Goal: Task Accomplishment & Management: Use online tool/utility

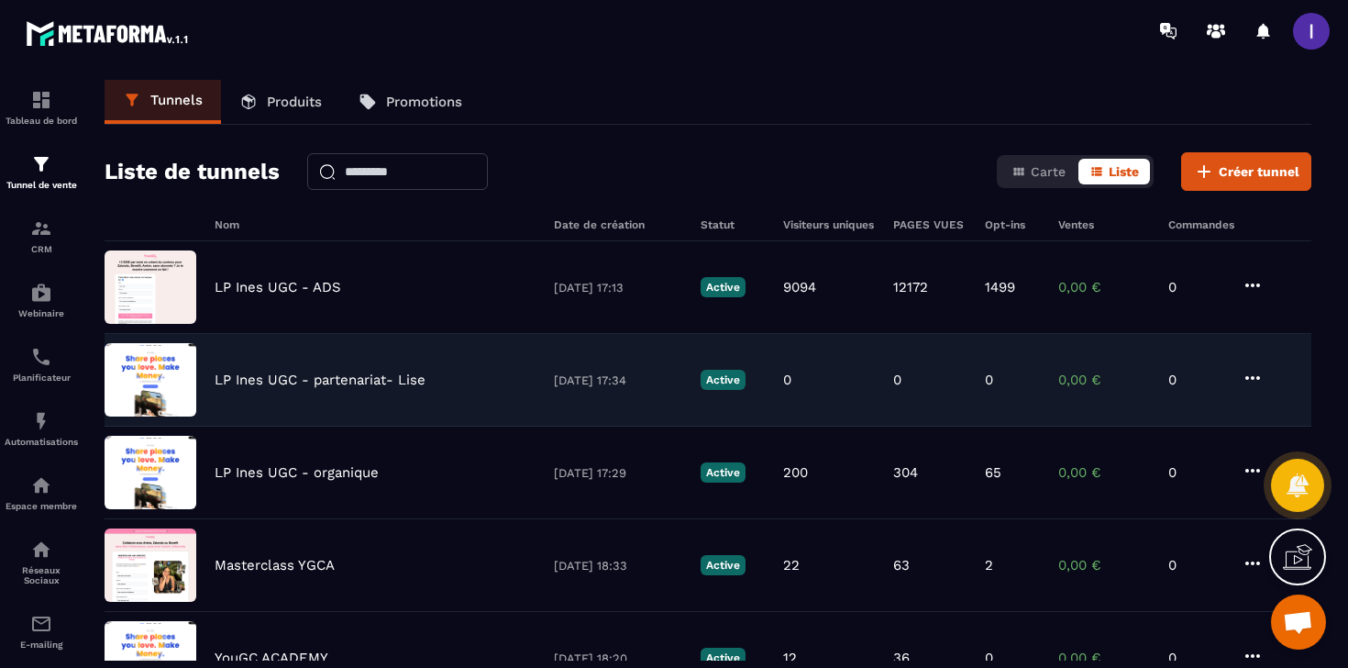
scroll to position [1435, 0]
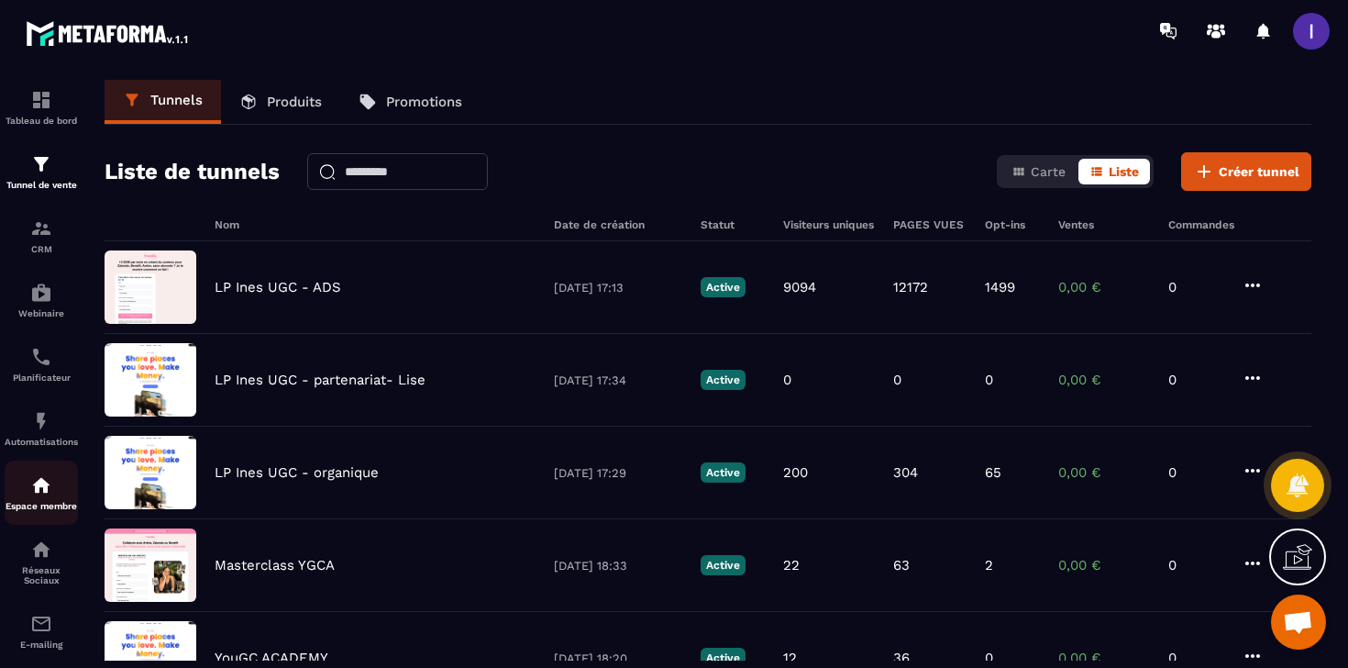
click at [27, 498] on div "Espace membre" at bounding box center [41, 492] width 73 height 37
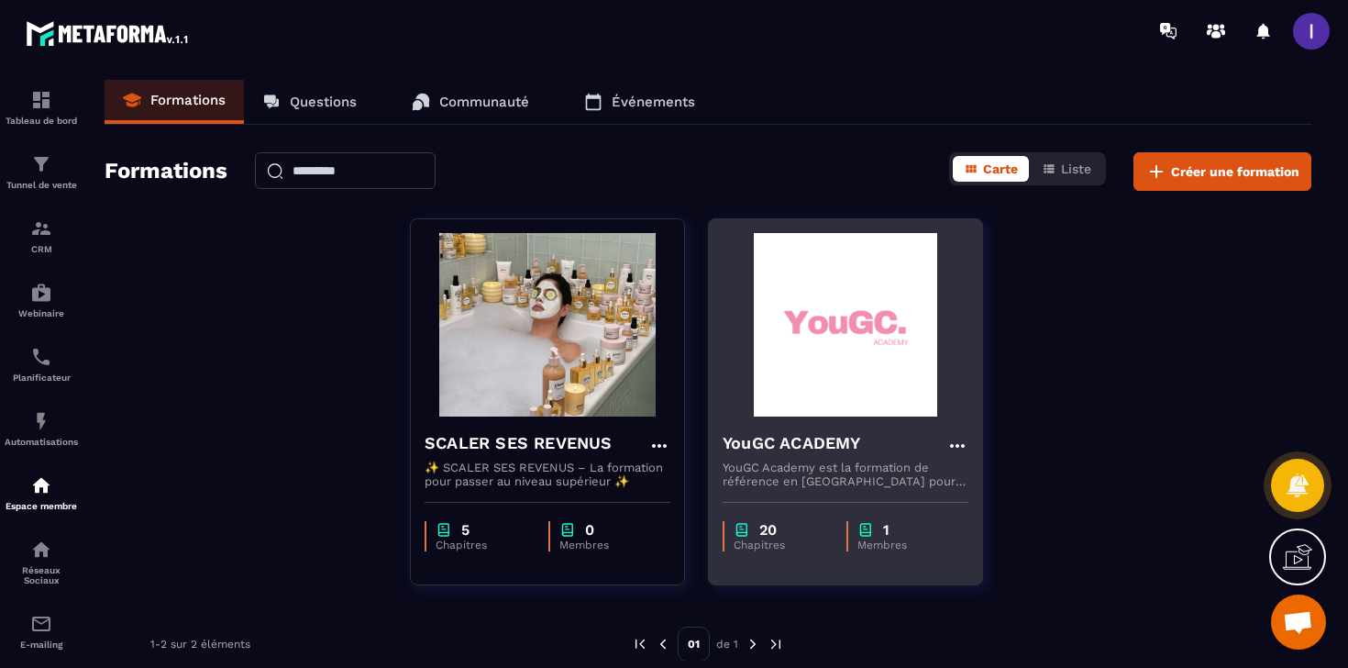
click at [763, 442] on h4 "YouGC ACADEMY" at bounding box center [792, 443] width 138 height 26
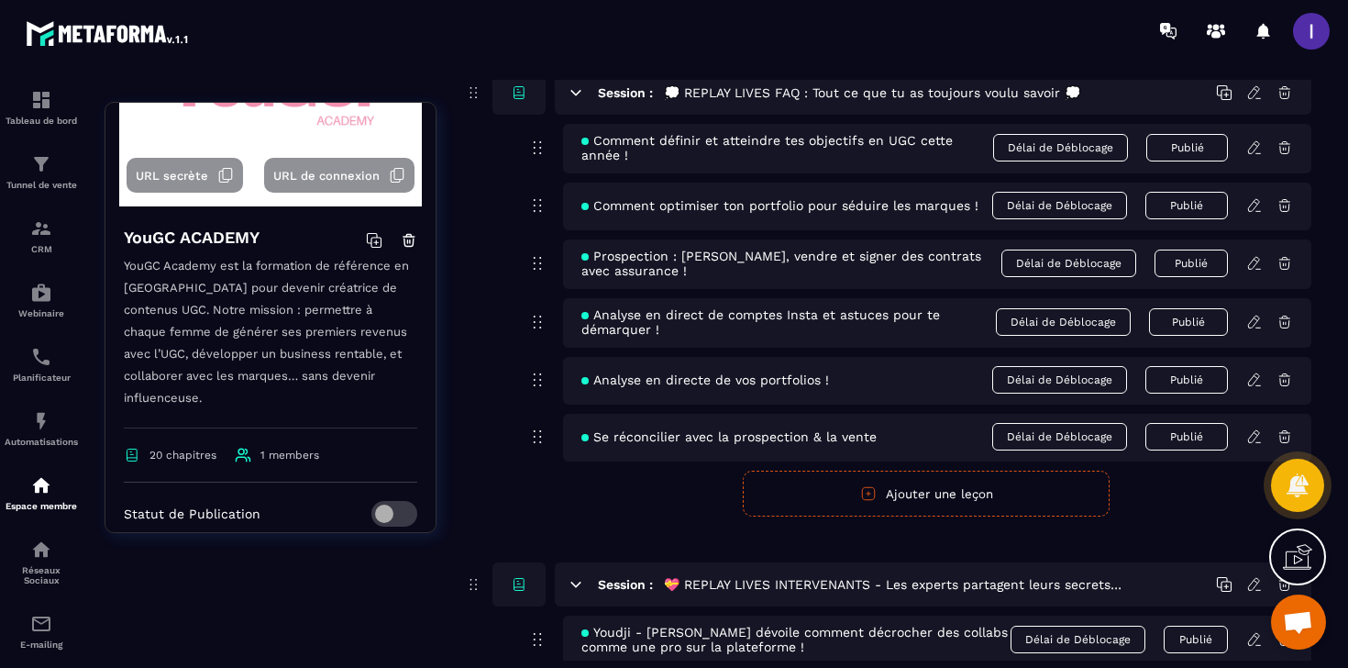
scroll to position [14461, 0]
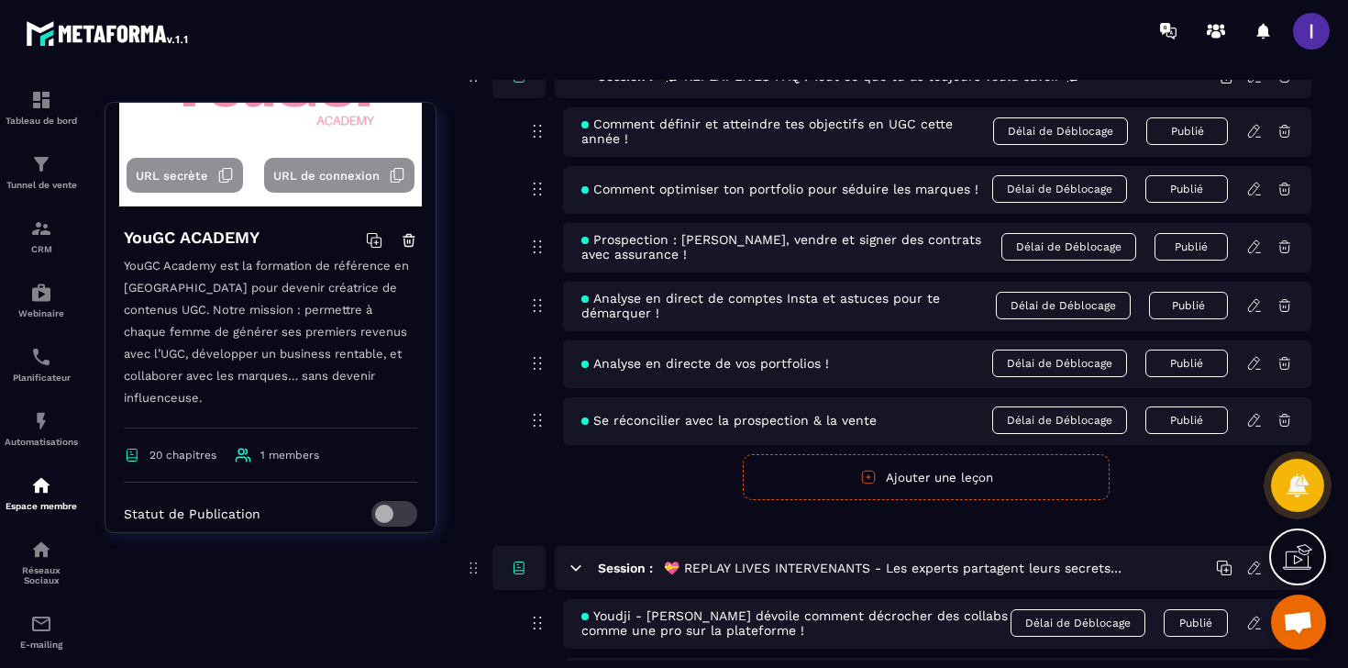
click at [923, 500] on button "Ajouter une leçon" at bounding box center [926, 477] width 367 height 46
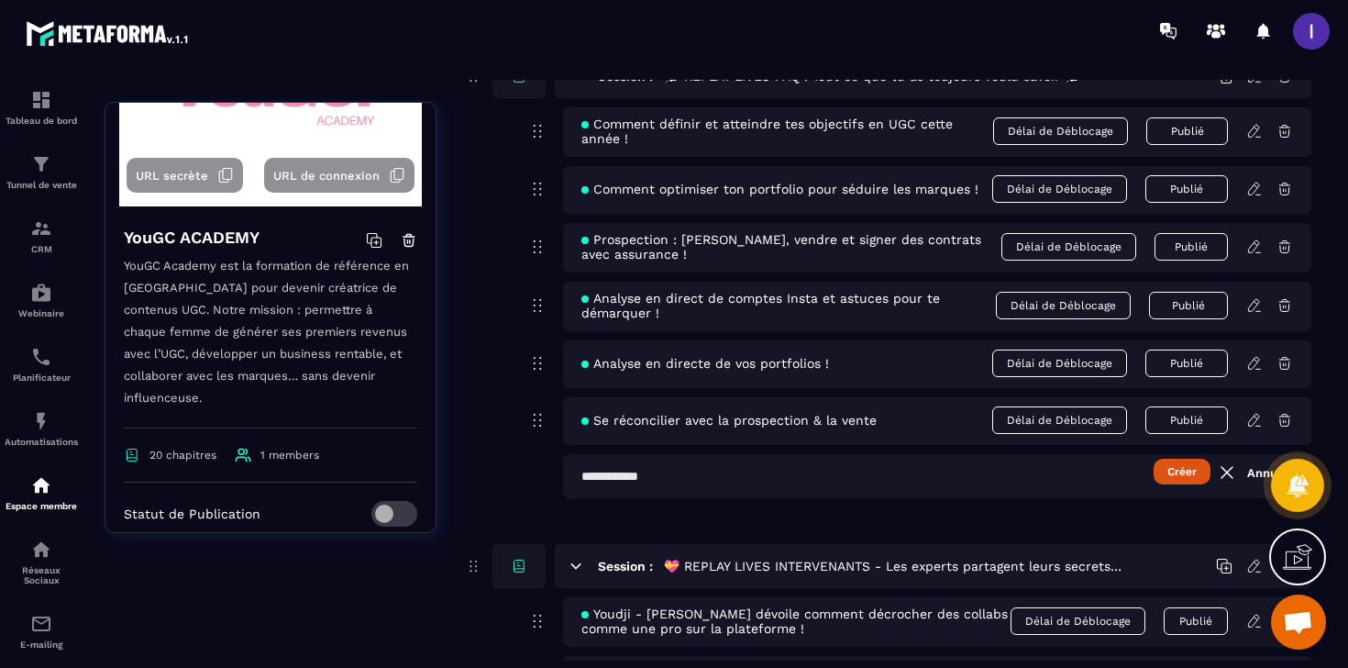
click at [778, 498] on input "text" at bounding box center [937, 476] width 748 height 44
type input "**********"
click at [1187, 484] on button "Créer" at bounding box center [1182, 471] width 57 height 26
click at [1254, 470] on div at bounding box center [674, 334] width 1348 height 668
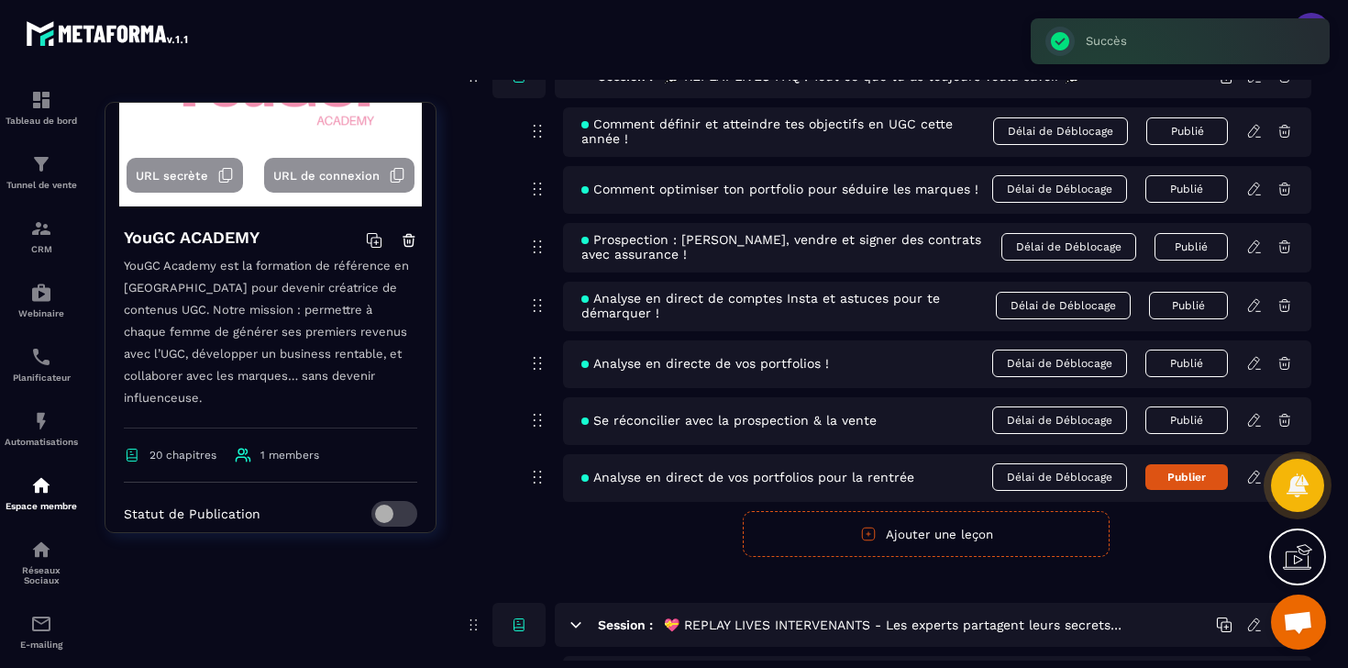
click at [1253, 371] on icon at bounding box center [1254, 363] width 17 height 17
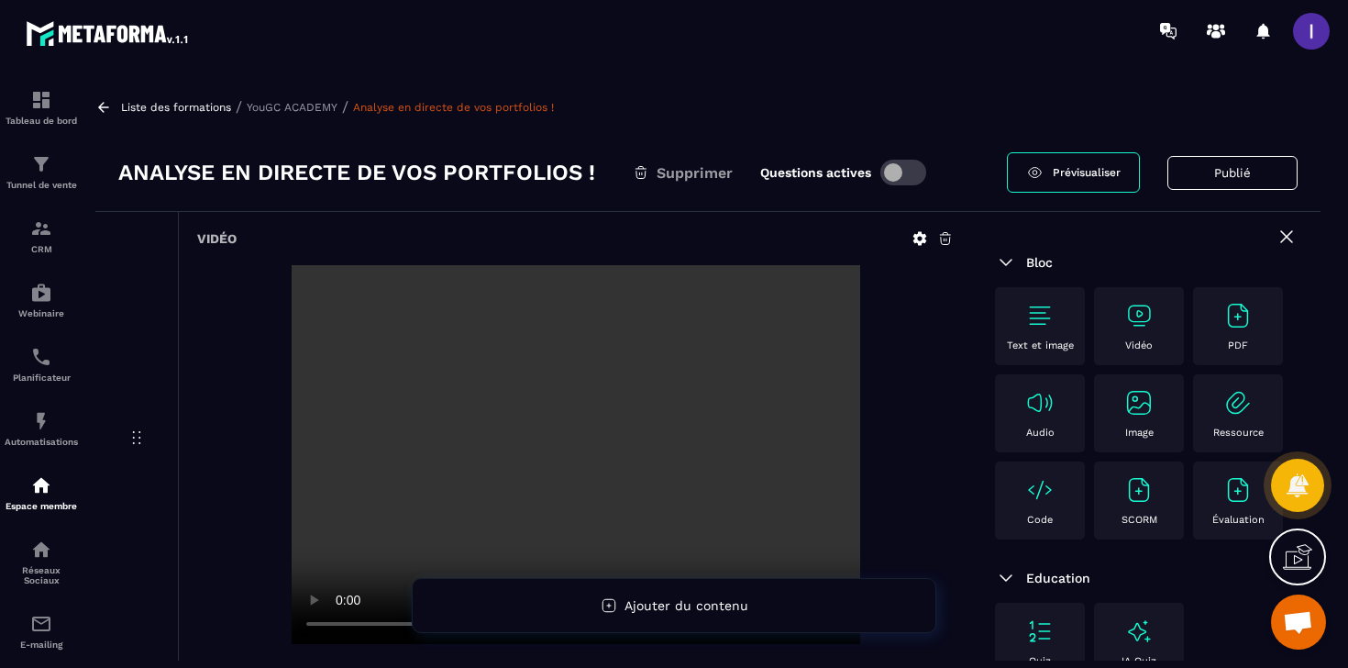
click at [354, 169] on h3 "Analyse en directe de vos portfolios !" at bounding box center [356, 172] width 477 height 29
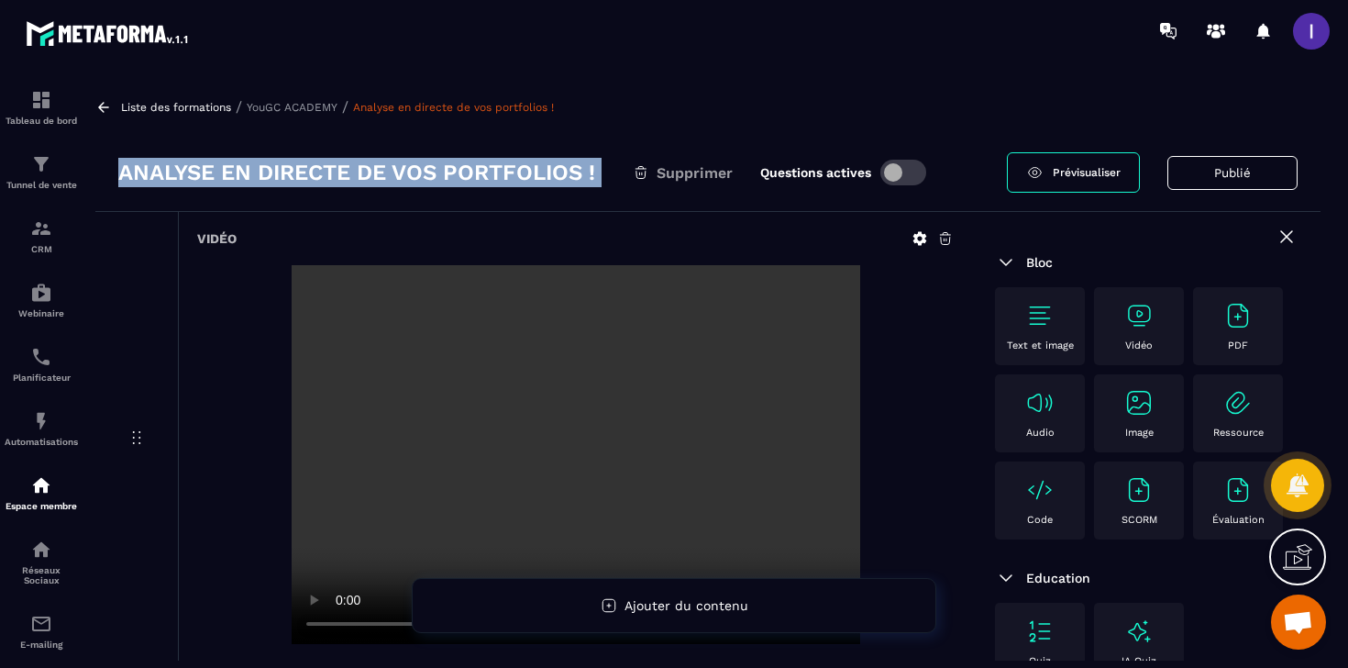
click at [354, 169] on h3 "Analyse en directe de vos portfolios !" at bounding box center [356, 172] width 477 height 29
click at [371, 180] on h3 "Analyse en directe de vos portfolios !" at bounding box center [356, 172] width 477 height 29
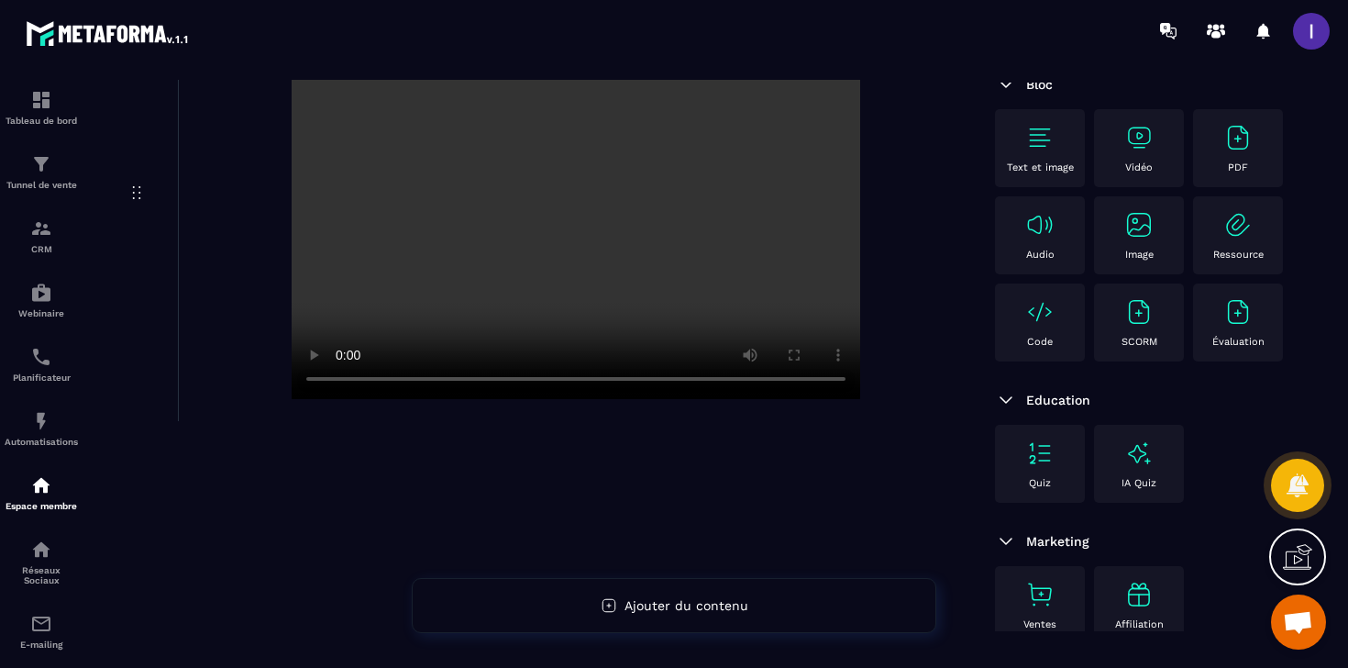
scroll to position [109, 0]
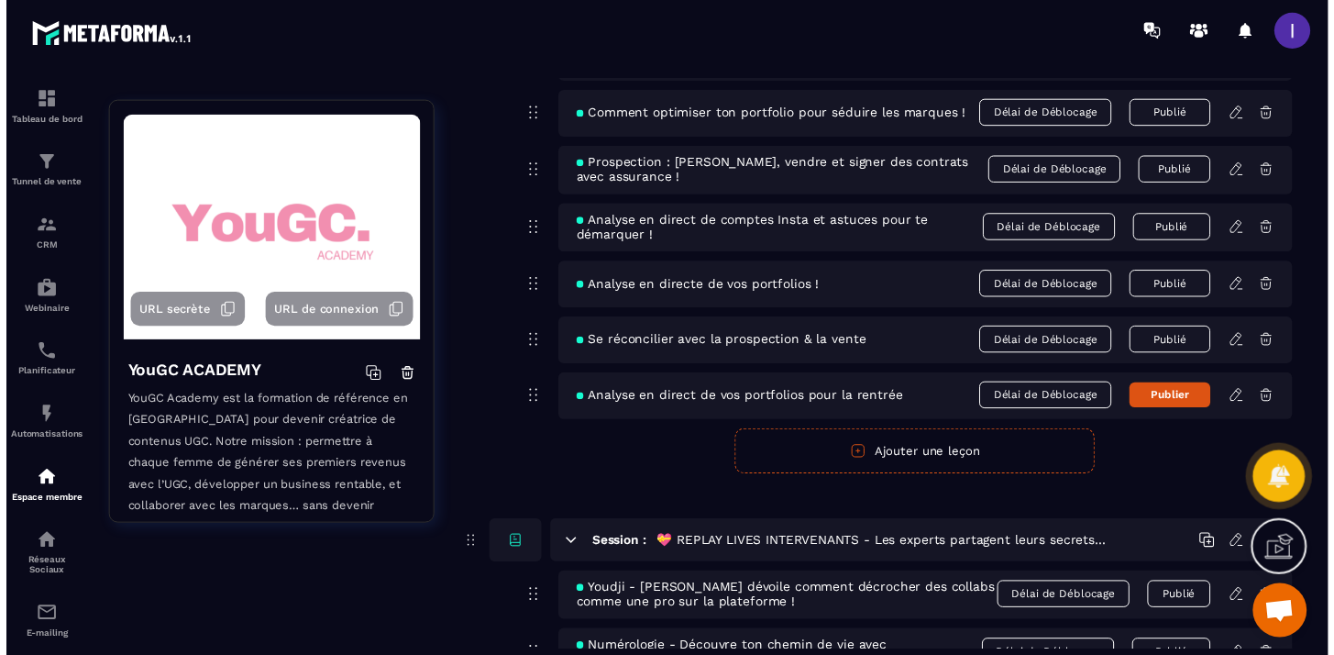
scroll to position [14544, 0]
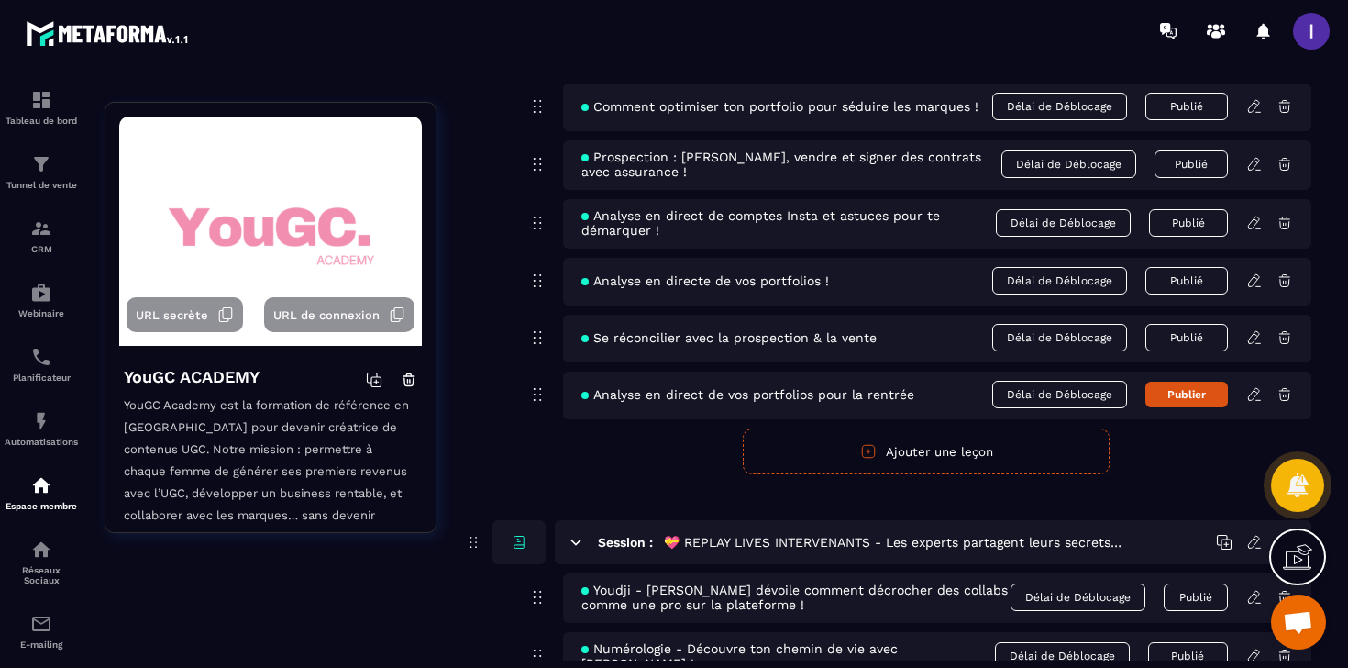
click at [766, 288] on span "Analyse en directe de vos portfolios !" at bounding box center [705, 280] width 248 height 15
click at [595, 474] on form "Publier Annuler Ajouter une leçon" at bounding box center [926, 451] width 770 height 46
click at [686, 288] on span "Analyse en directe de vos portfolios !" at bounding box center [705, 280] width 248 height 15
click at [645, 288] on span "Analyse en directe de vos portfolios !" at bounding box center [705, 280] width 248 height 15
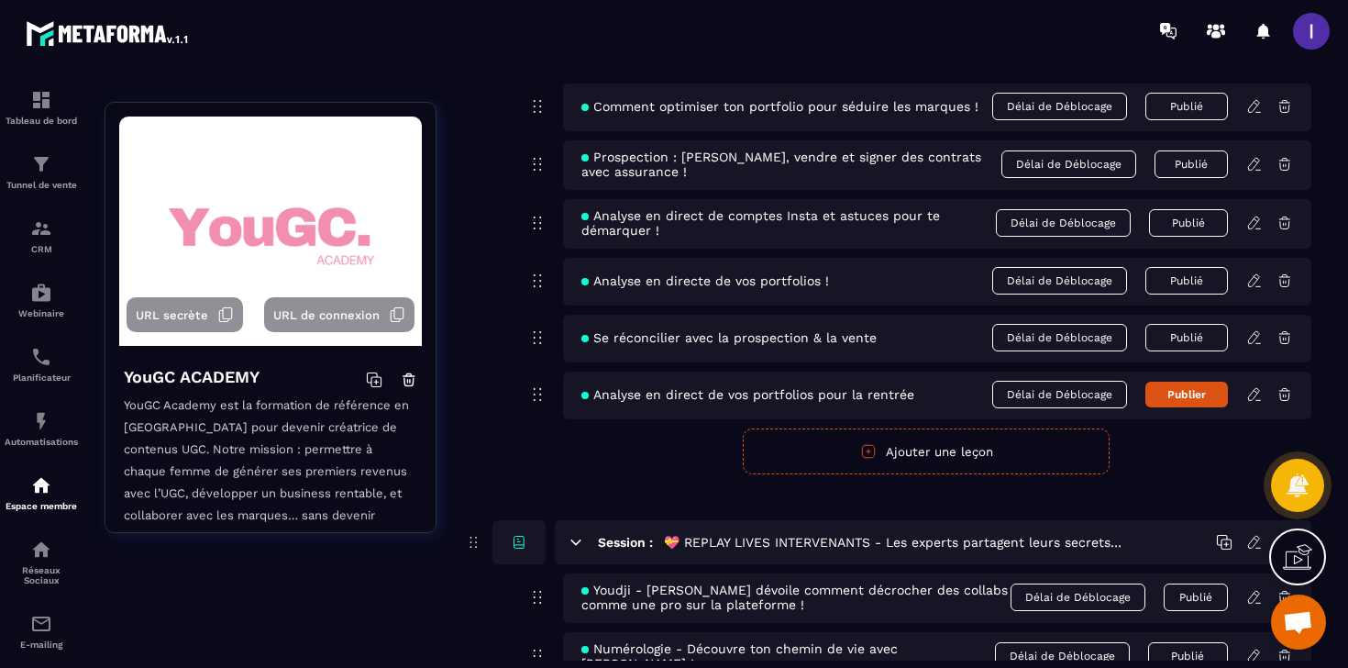
click at [645, 288] on span "Analyse en directe de vos portfolios !" at bounding box center [705, 280] width 248 height 15
click at [734, 402] on span "Analyse en direct de vos portfolios pour la rentrée" at bounding box center [747, 394] width 333 height 15
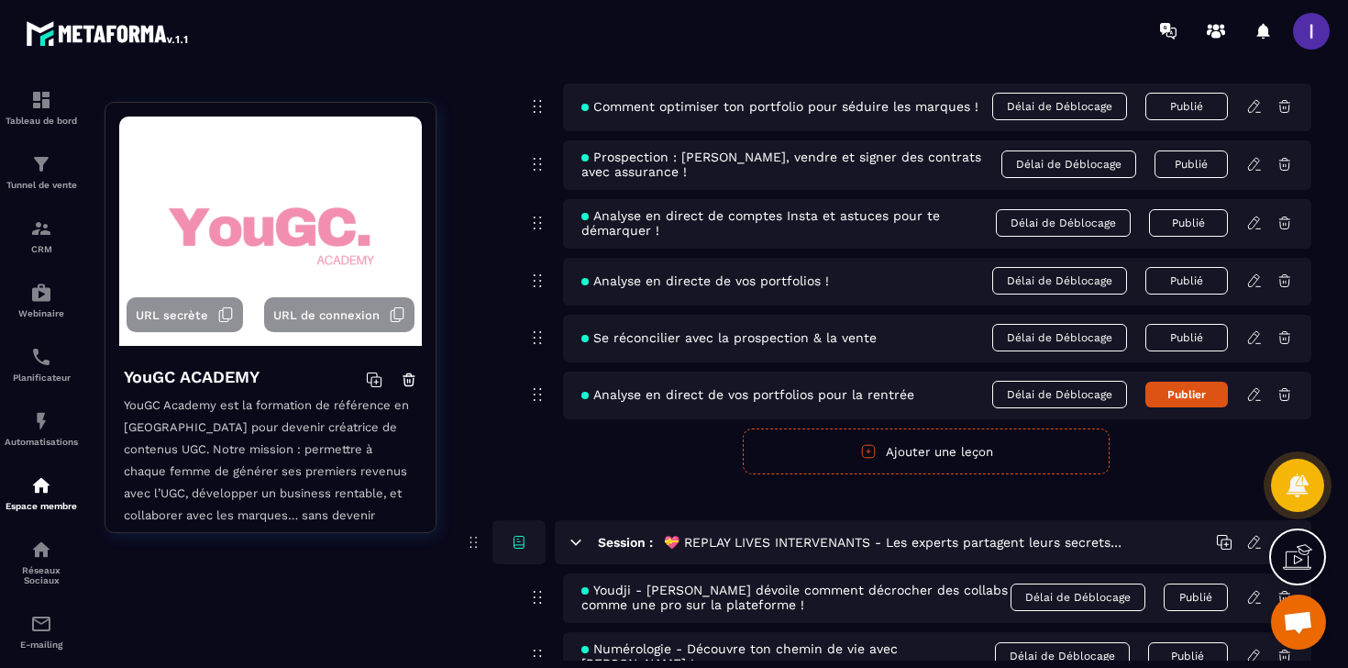
click at [1196, 407] on button "Publier" at bounding box center [1186, 394] width 83 height 26
click at [1251, 403] on icon at bounding box center [1254, 394] width 17 height 17
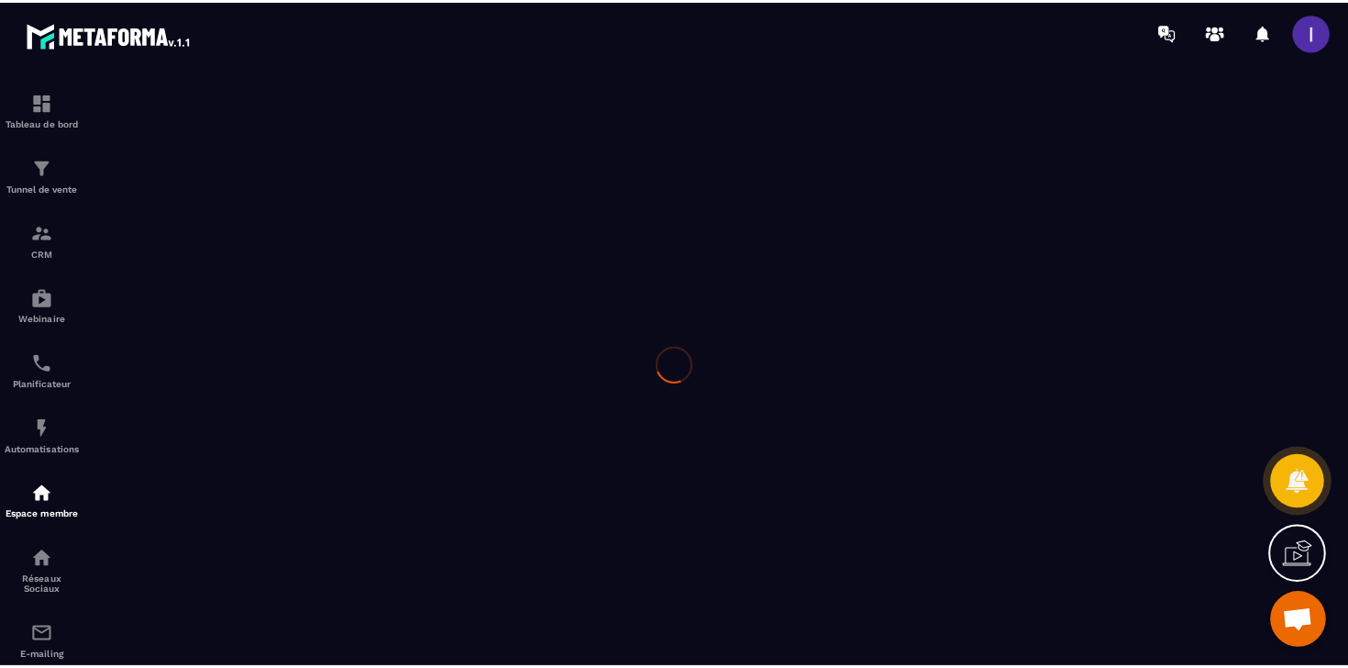
scroll to position [1621, 0]
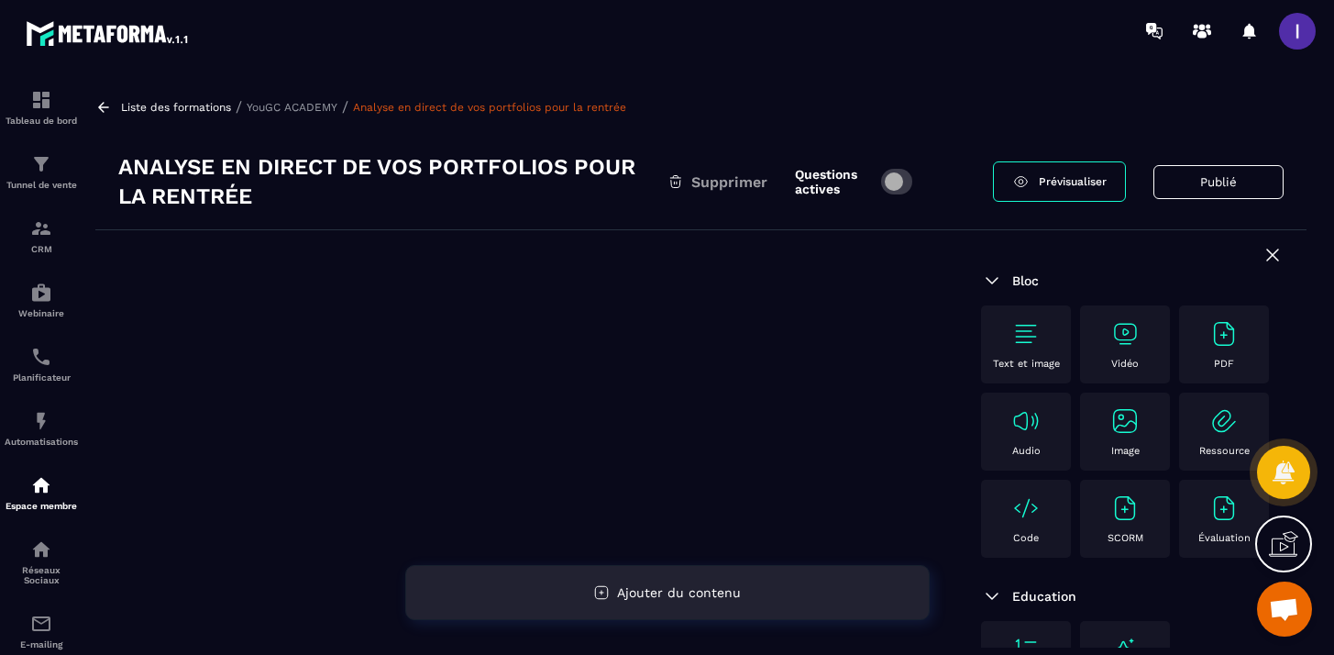
click at [710, 592] on span "Ajouter du contenu" at bounding box center [679, 592] width 124 height 15
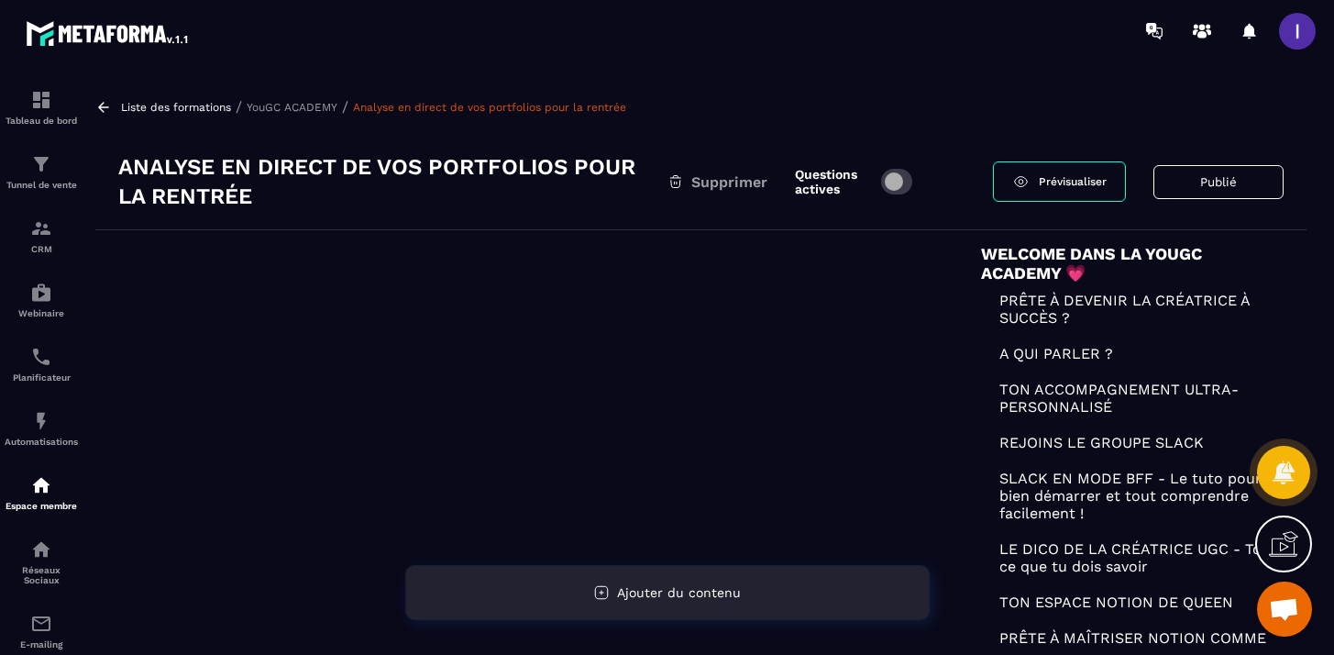
click at [740, 602] on div "Ajouter du contenu" at bounding box center [667, 592] width 524 height 55
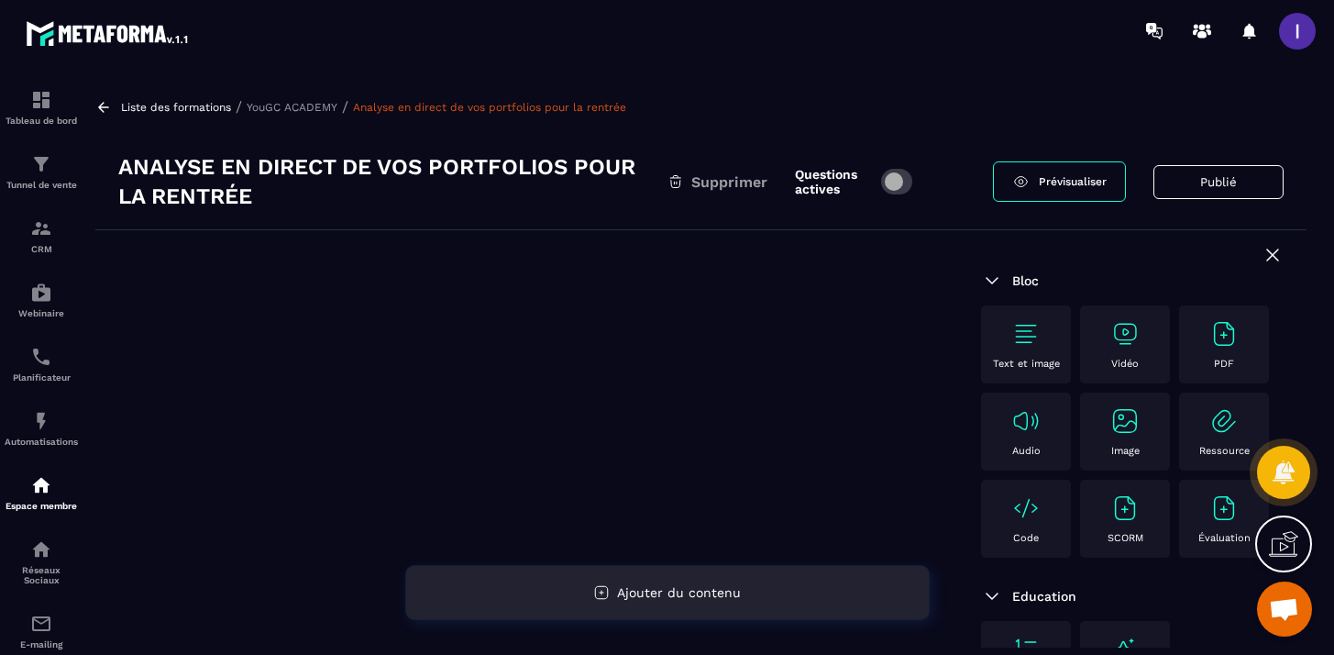
click at [740, 602] on div "Ajouter du contenu" at bounding box center [667, 592] width 524 height 55
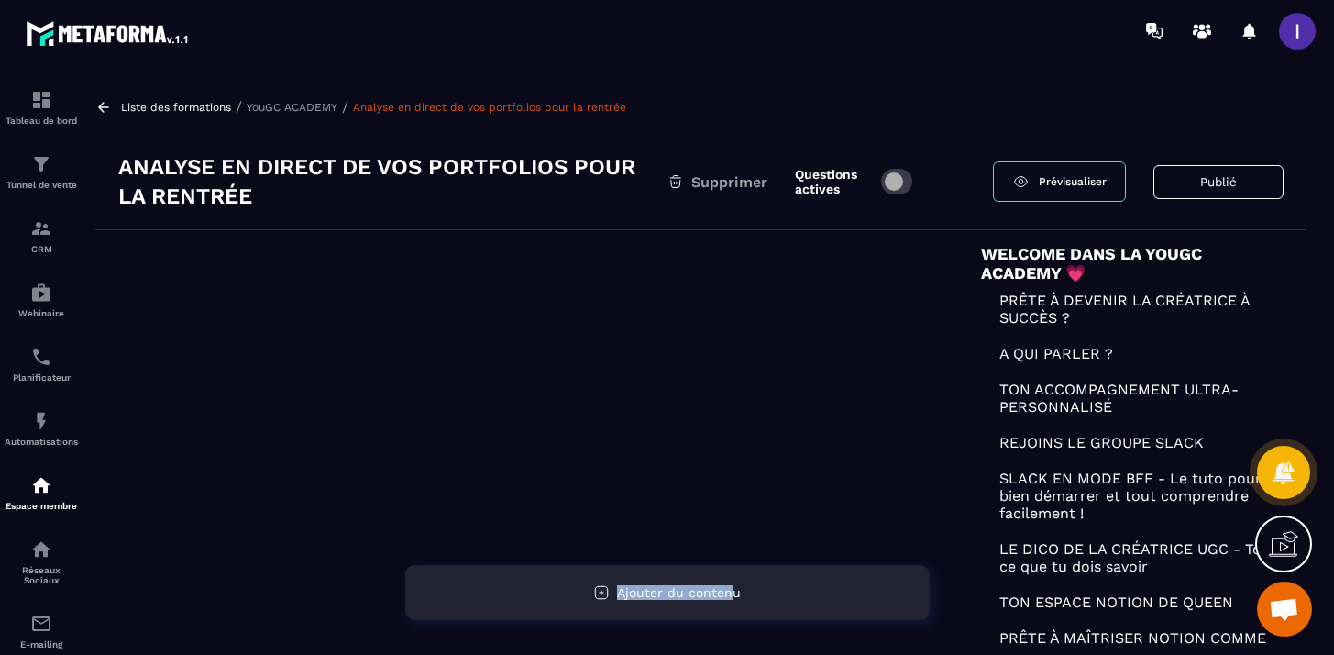
click at [734, 585] on span "Ajouter du contenu" at bounding box center [679, 592] width 124 height 15
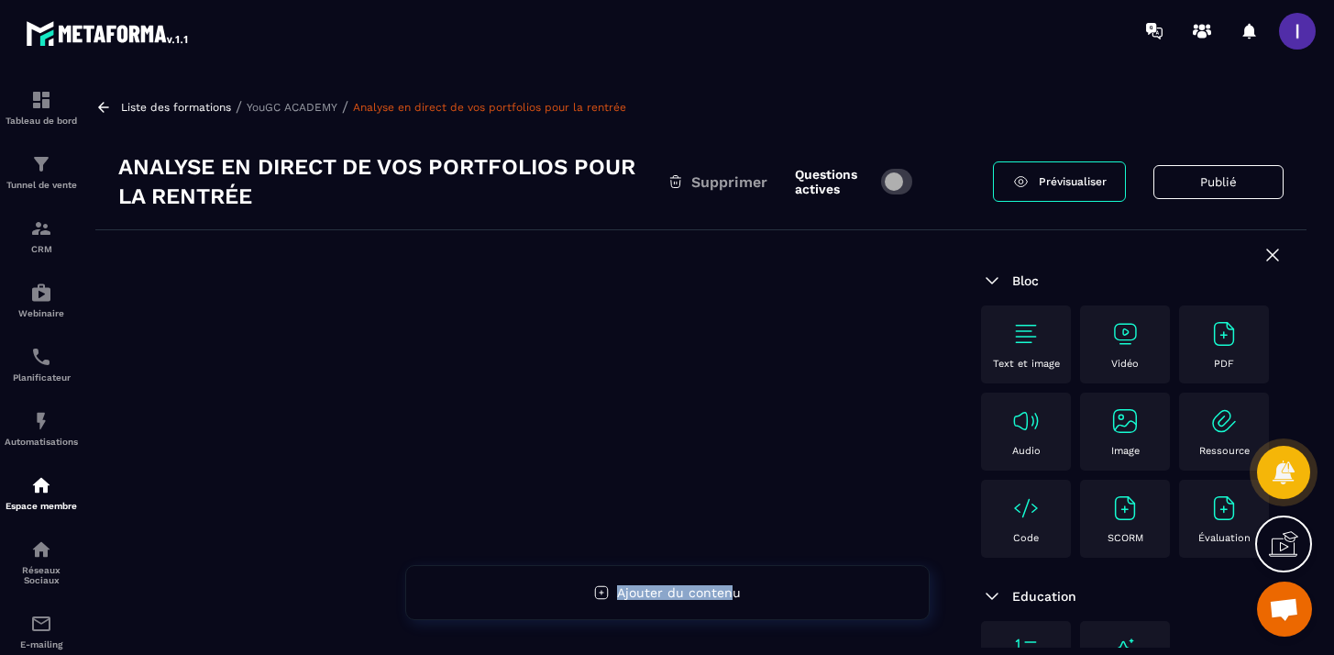
drag, startPoint x: 1125, startPoint y: 338, endPoint x: 1203, endPoint y: 269, distance: 104.6
click at [1122, 335] on img at bounding box center [1124, 333] width 29 height 29
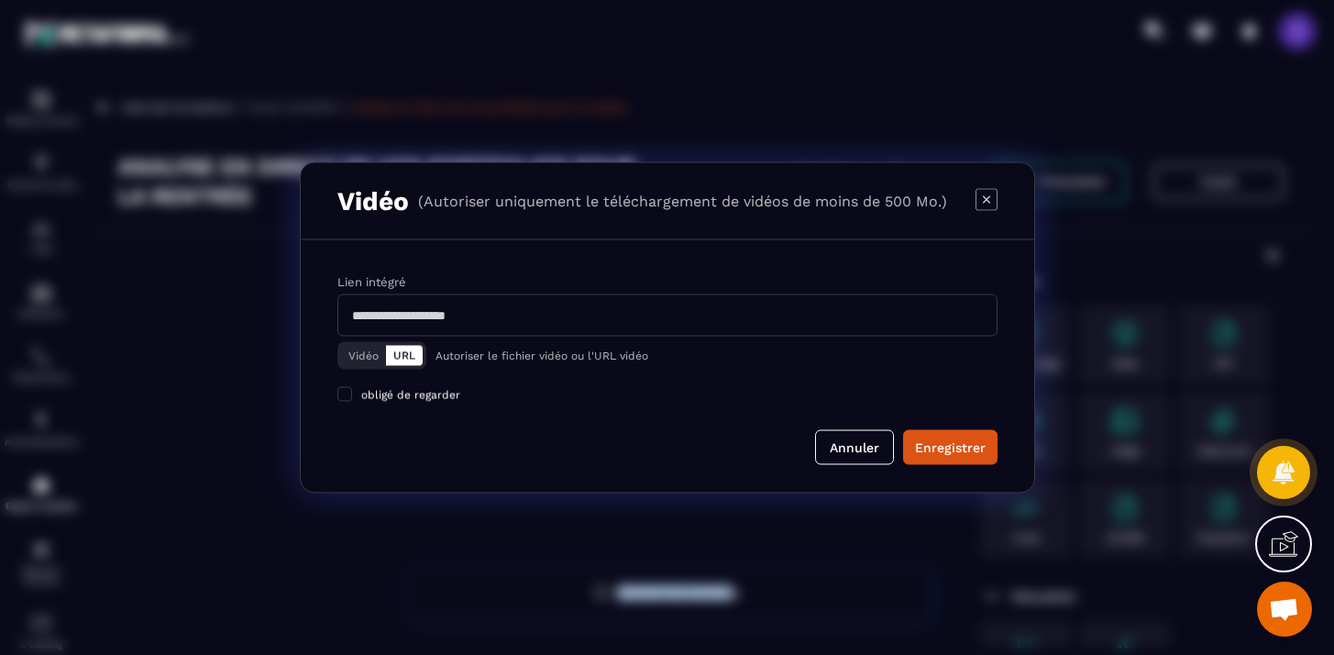
click at [355, 357] on button "Vidéo" at bounding box center [363, 356] width 45 height 20
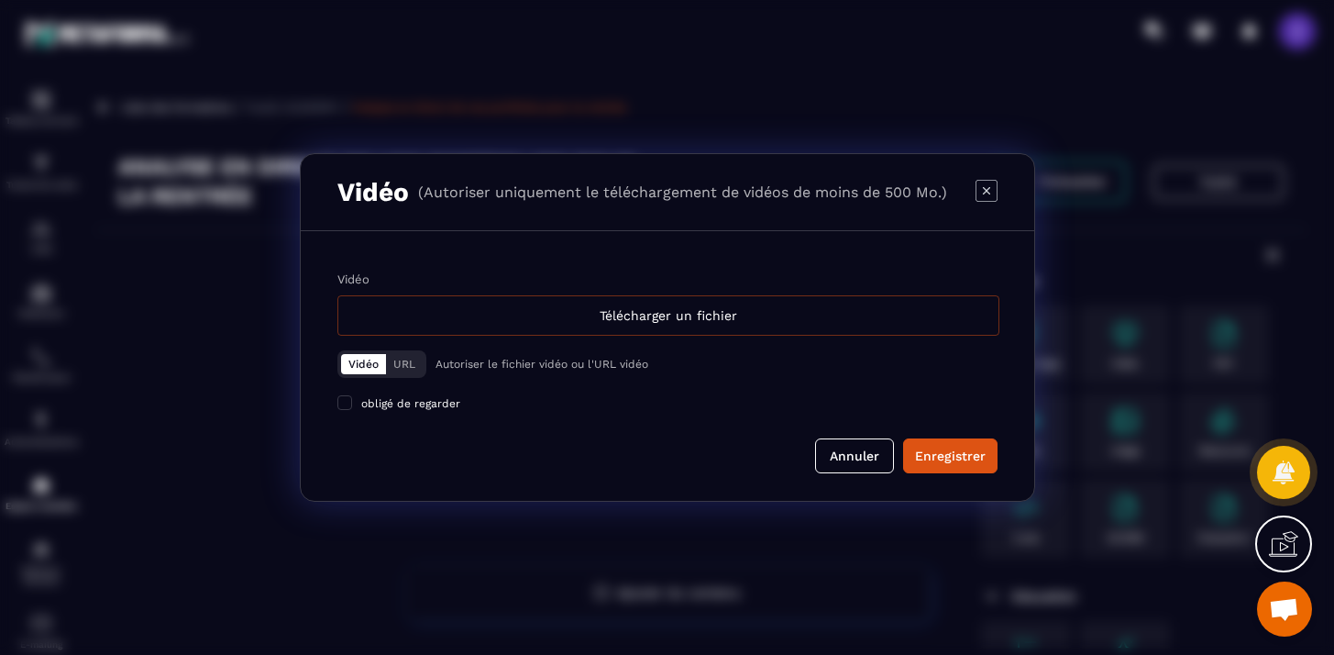
click at [757, 316] on div "Télécharger un fichier" at bounding box center [668, 315] width 662 height 40
click at [0, 0] on input "Vidéo Télécharger un fichier" at bounding box center [0, 0] width 0 height 0
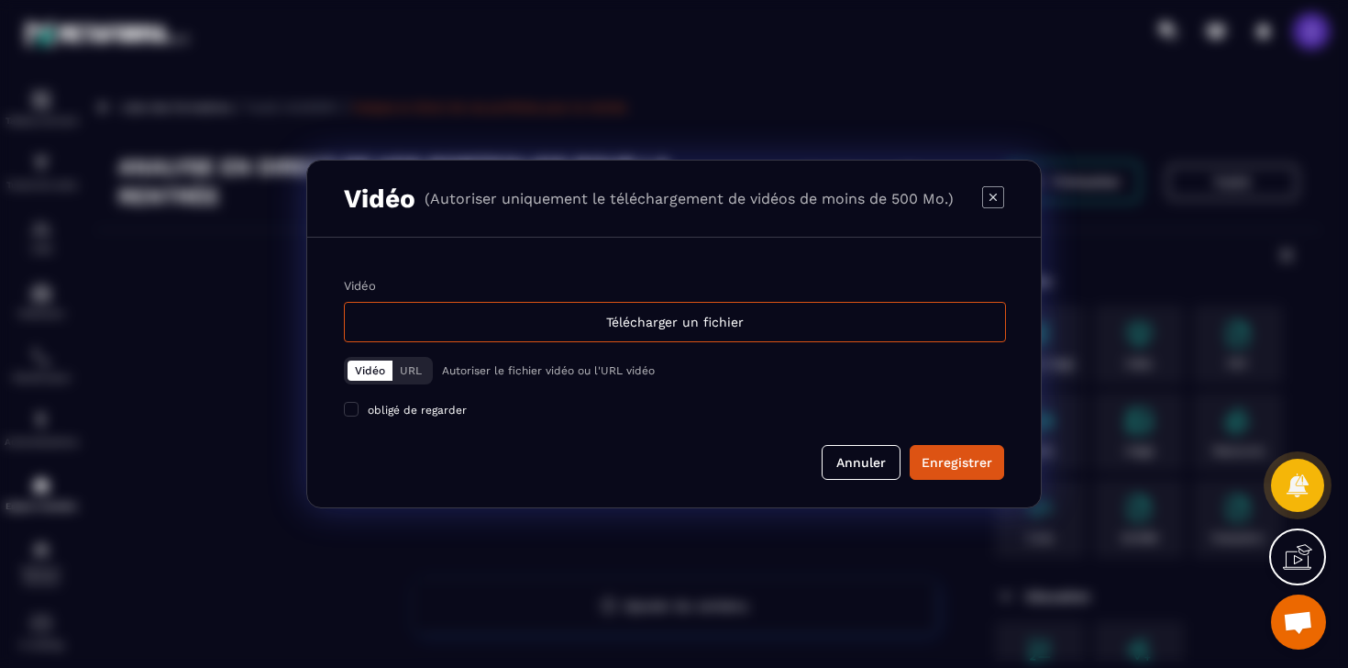
scroll to position [1435, 0]
click at [642, 317] on div "Télécharger un fichier" at bounding box center [675, 322] width 662 height 40
click at [0, 0] on input "Vidéo Télécharger un fichier" at bounding box center [0, 0] width 0 height 0
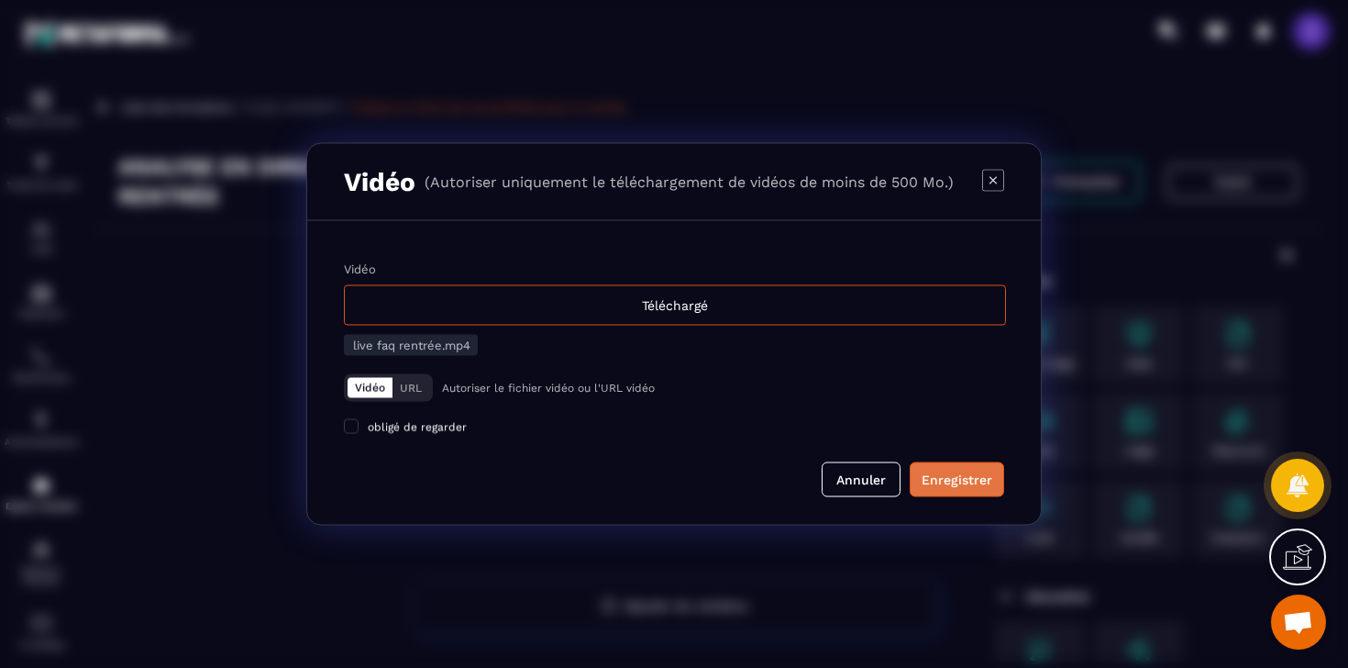
click at [952, 478] on div "Enregistrer" at bounding box center [957, 479] width 71 height 18
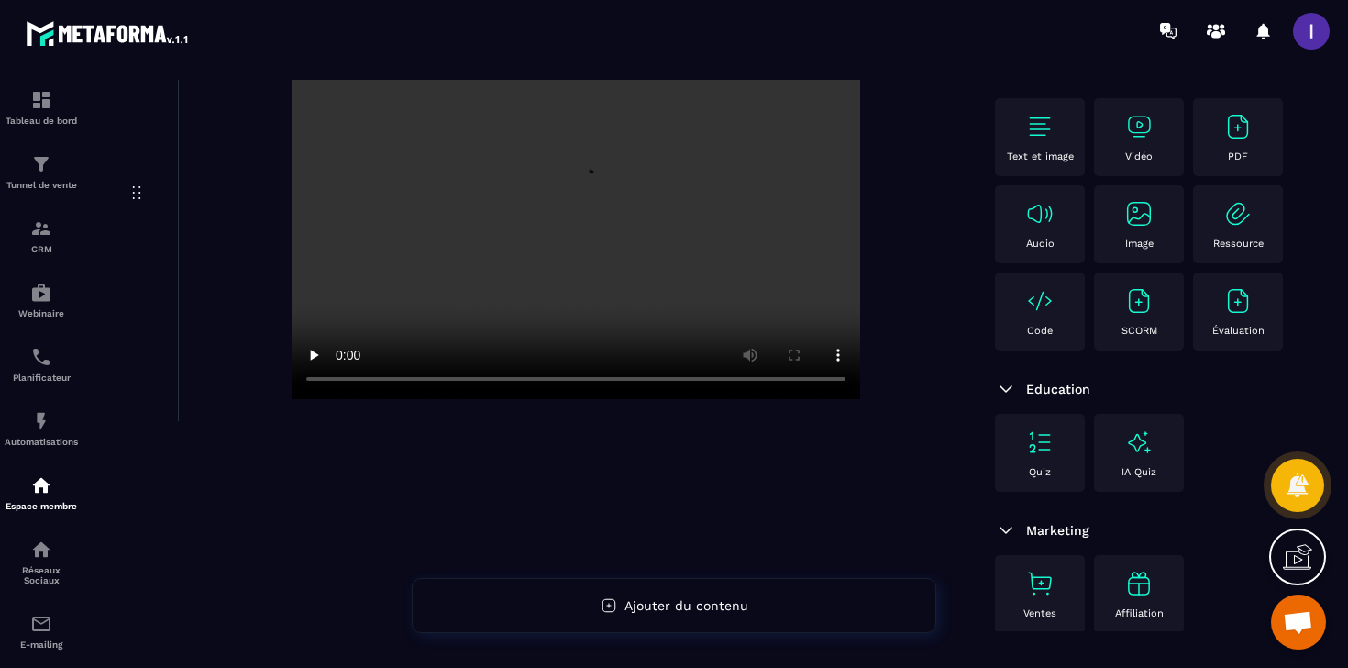
scroll to position [0, 0]
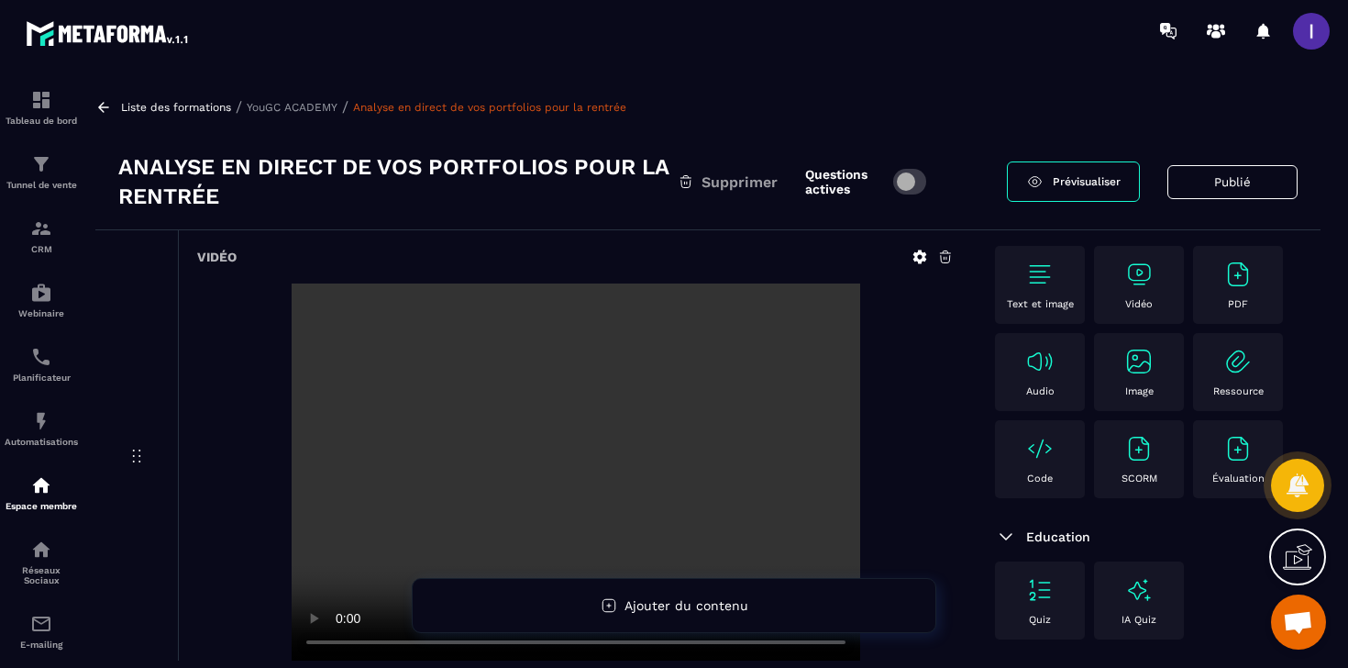
click at [105, 105] on icon at bounding box center [103, 107] width 17 height 17
